Goal: Task Accomplishment & Management: Manage account settings

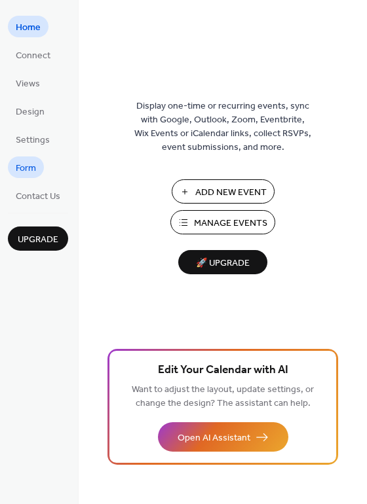
click at [23, 166] on span "Form" at bounding box center [26, 169] width 20 height 14
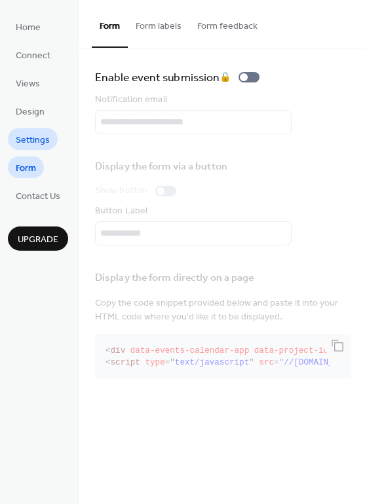
click at [24, 134] on span "Settings" at bounding box center [33, 141] width 34 height 14
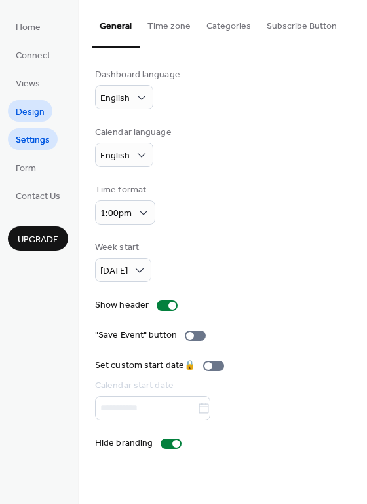
click at [30, 107] on span "Design" at bounding box center [30, 112] width 29 height 14
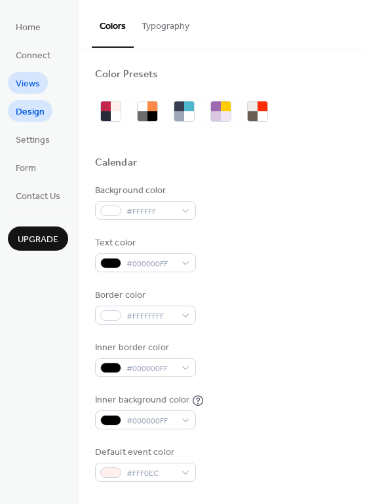
click at [24, 86] on span "Views" at bounding box center [28, 84] width 24 height 14
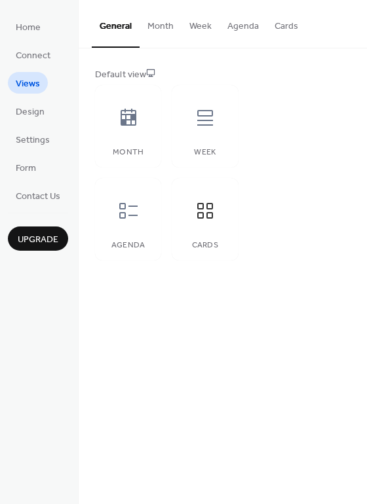
click at [295, 24] on button "Cards" at bounding box center [285, 23] width 39 height 46
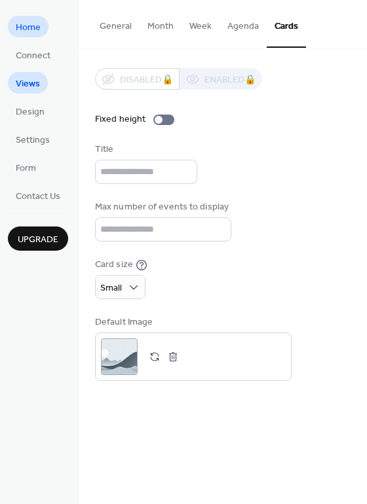
click at [23, 23] on span "Home" at bounding box center [28, 28] width 25 height 14
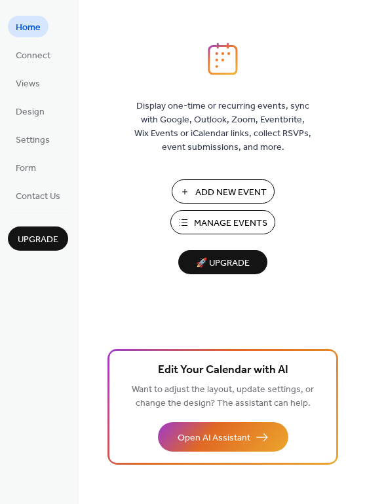
click at [183, 221] on button "Manage Events" at bounding box center [222, 222] width 105 height 24
click at [44, 204] on span "Contact Us" at bounding box center [38, 197] width 45 height 14
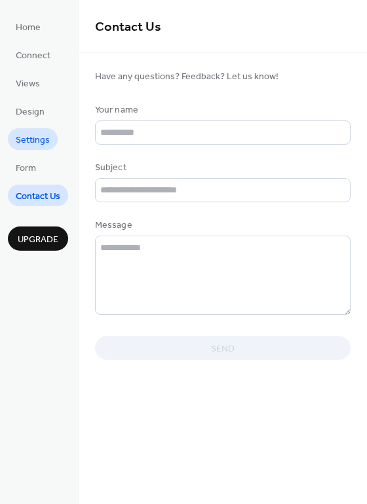
click at [46, 141] on span "Settings" at bounding box center [33, 141] width 34 height 14
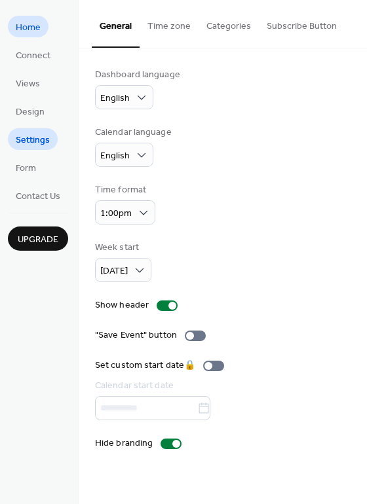
click at [27, 27] on span "Home" at bounding box center [28, 28] width 25 height 14
